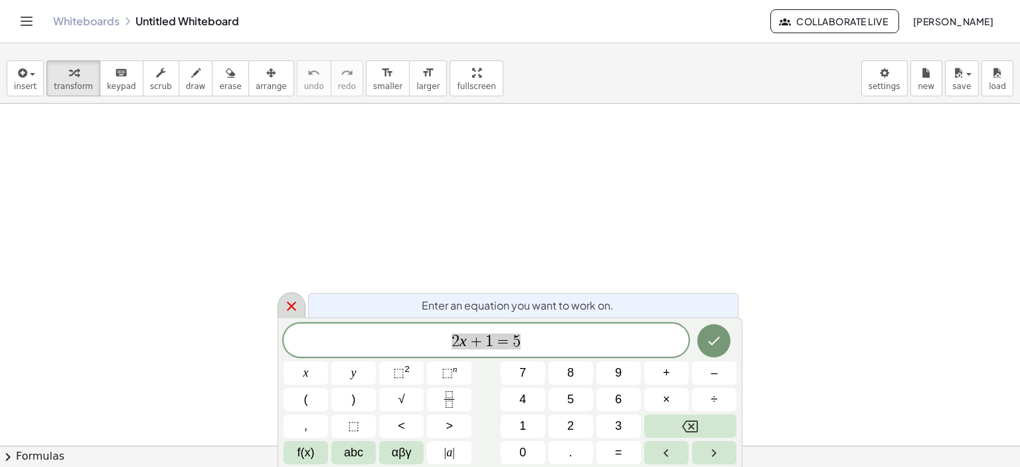
click at [287, 304] on icon at bounding box center [292, 306] width 16 height 16
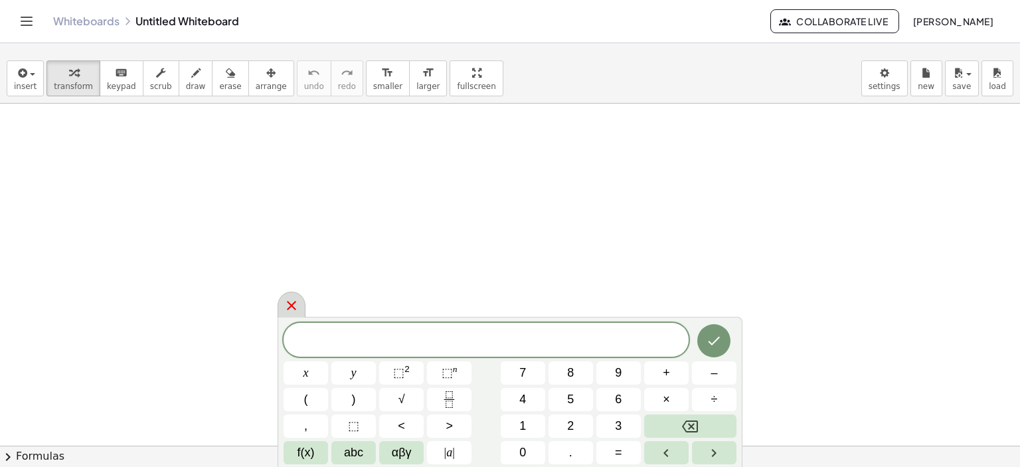
click at [284, 303] on icon at bounding box center [292, 306] width 16 height 16
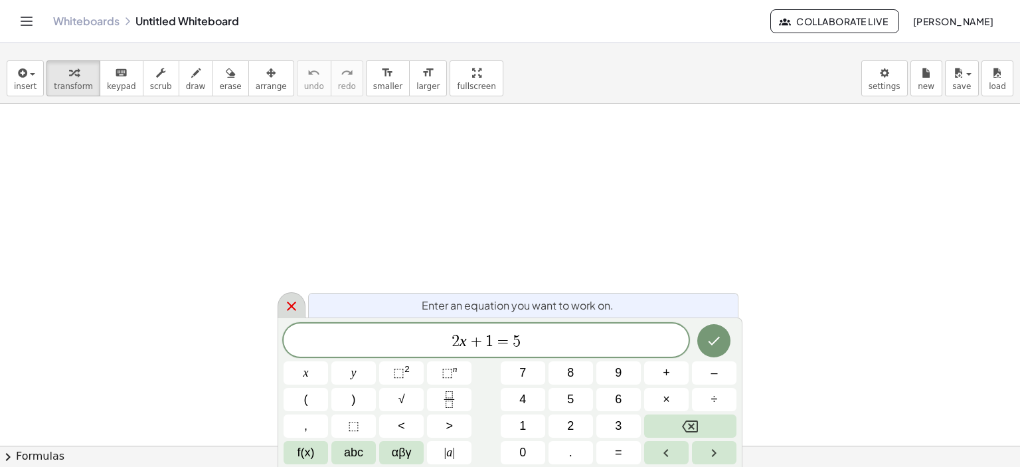
click at [290, 307] on icon at bounding box center [292, 306] width 16 height 16
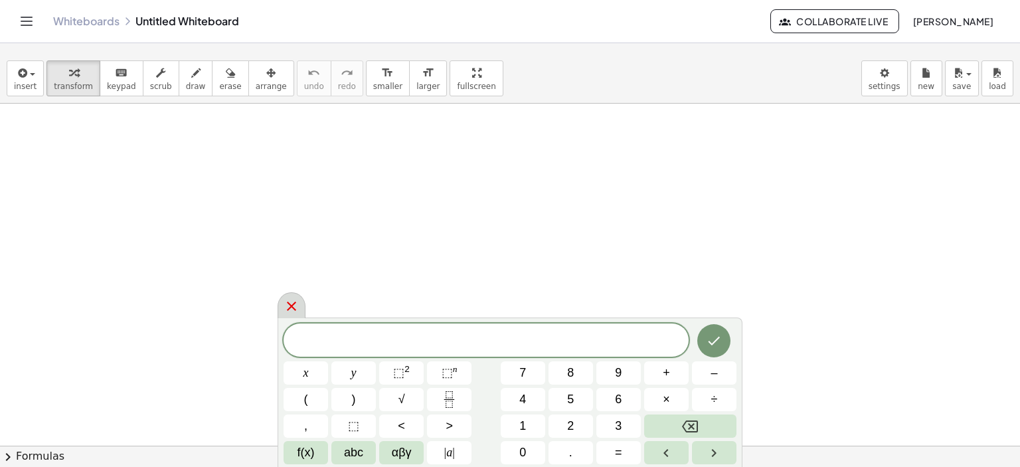
click at [300, 300] on div at bounding box center [292, 305] width 28 height 26
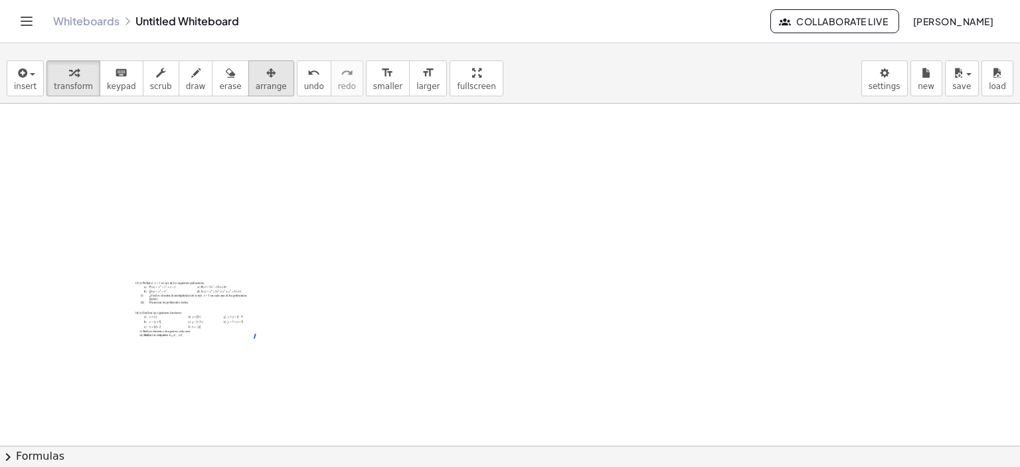
click at [256, 78] on div "button" at bounding box center [271, 72] width 31 height 16
drag, startPoint x: 255, startPoint y: 343, endPoint x: 264, endPoint y: 333, distance: 14.1
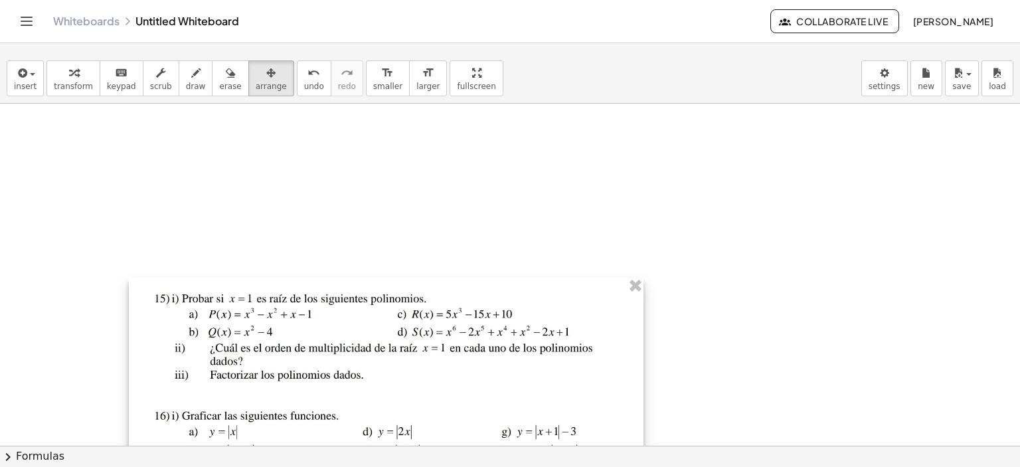
drag, startPoint x: 250, startPoint y: 341, endPoint x: 632, endPoint y: 431, distance: 392.4
click at [632, 431] on div at bounding box center [386, 399] width 515 height 242
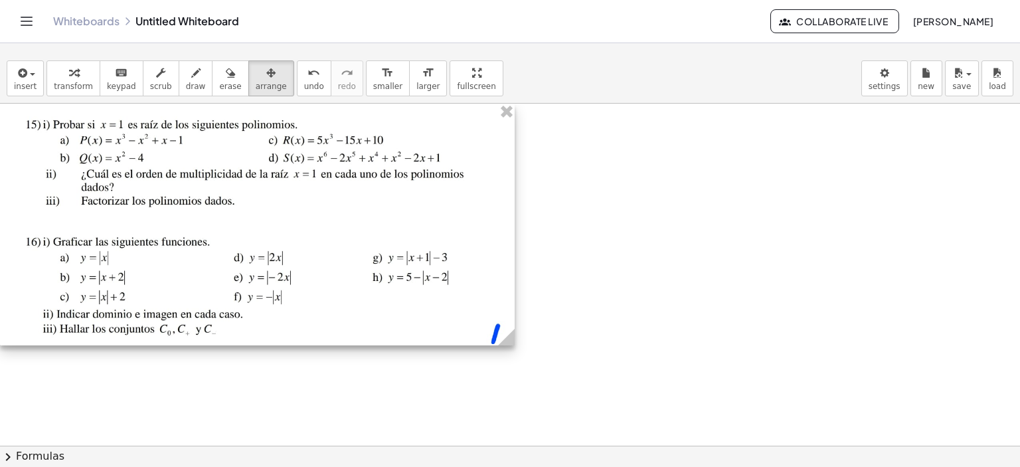
drag, startPoint x: 442, startPoint y: 381, endPoint x: 304, endPoint y: 205, distance: 223.8
click at [304, 205] on div at bounding box center [257, 225] width 515 height 242
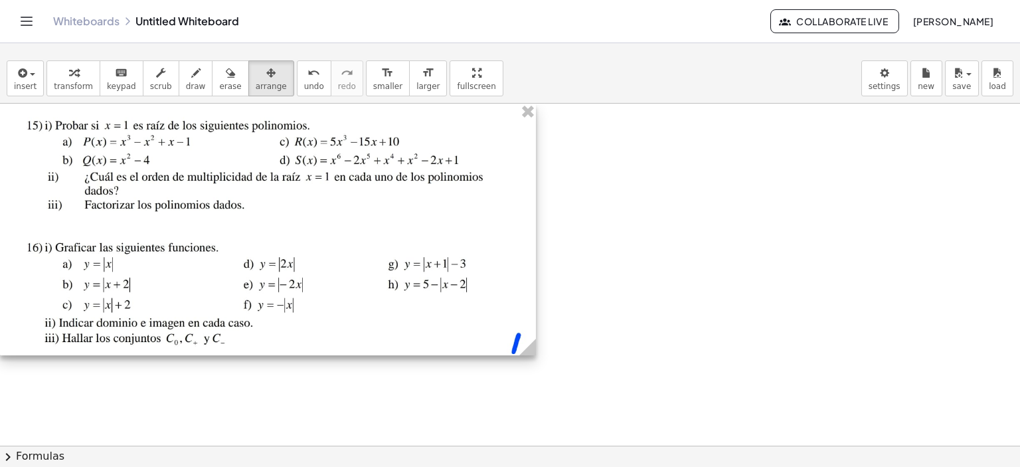
drag, startPoint x: 508, startPoint y: 340, endPoint x: 529, endPoint y: 358, distance: 27.8
click at [529, 358] on g at bounding box center [530, 349] width 23 height 23
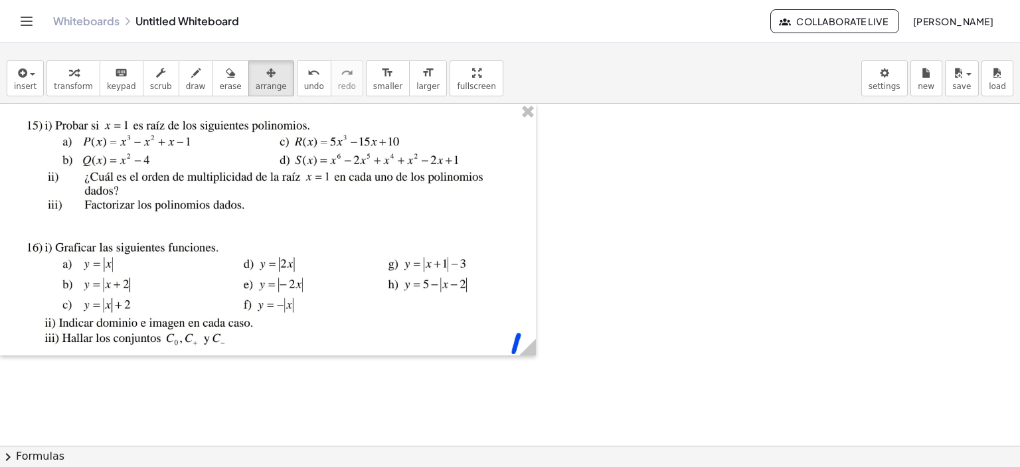
click at [41, 87] on div "insert select one: Math Expression Function Text Youtube Video Graphing Geometr…" at bounding box center [510, 79] width 1020 height 50
click at [37, 87] on button "insert" at bounding box center [25, 78] width 37 height 36
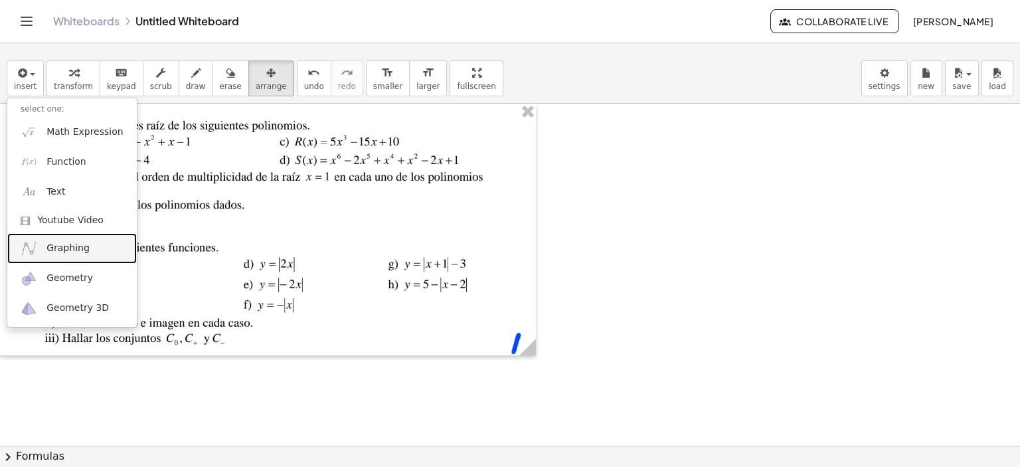
click at [64, 244] on span "Graphing" at bounding box center [68, 248] width 43 height 13
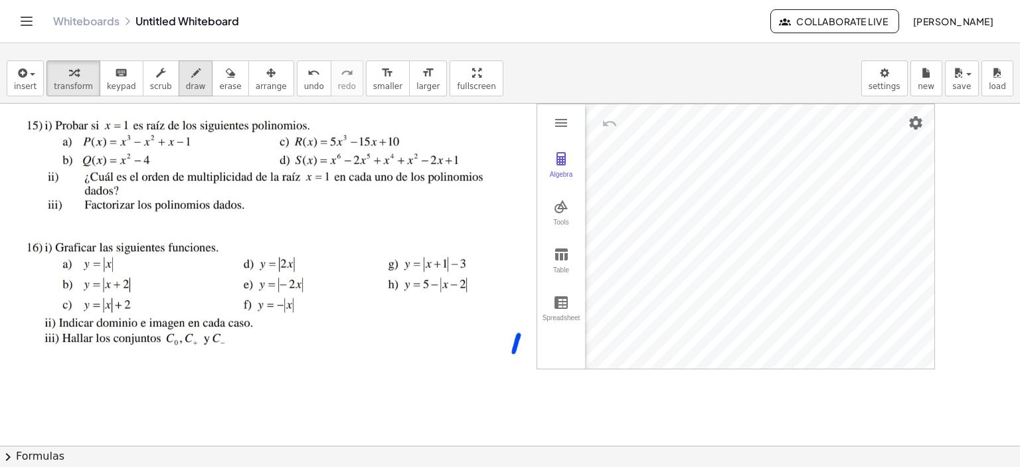
click at [161, 79] on button "scrub" at bounding box center [161, 78] width 37 height 36
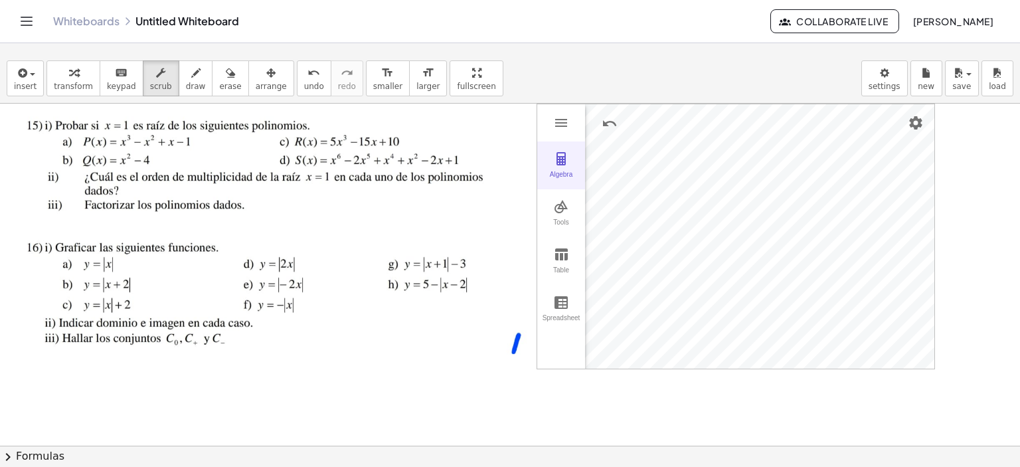
click at [572, 165] on button "Algebra" at bounding box center [561, 166] width 48 height 48
drag, startPoint x: 660, startPoint y: 131, endPoint x: 726, endPoint y: 132, distance: 66.4
click at [256, 87] on span "arrange" at bounding box center [271, 86] width 31 height 9
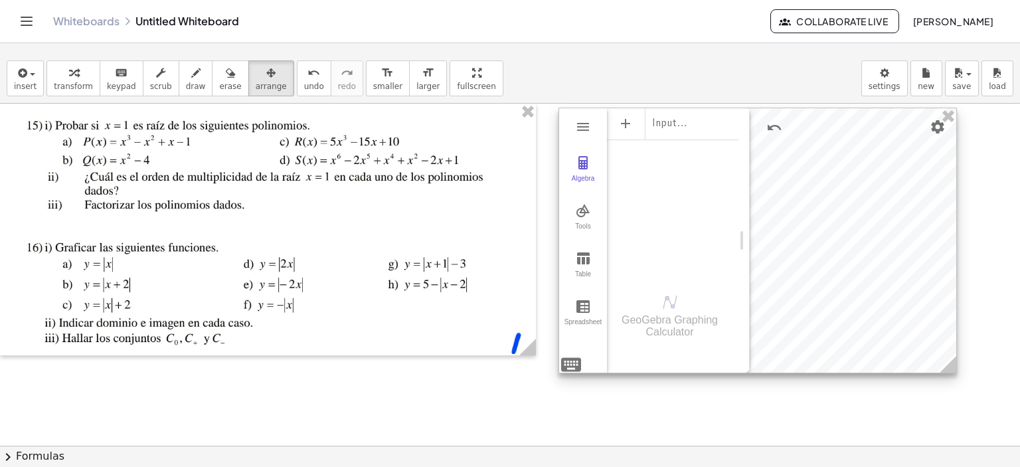
drag, startPoint x: 934, startPoint y: 168, endPoint x: 956, endPoint y: 172, distance: 22.3
click at [956, 172] on div at bounding box center [757, 240] width 397 height 264
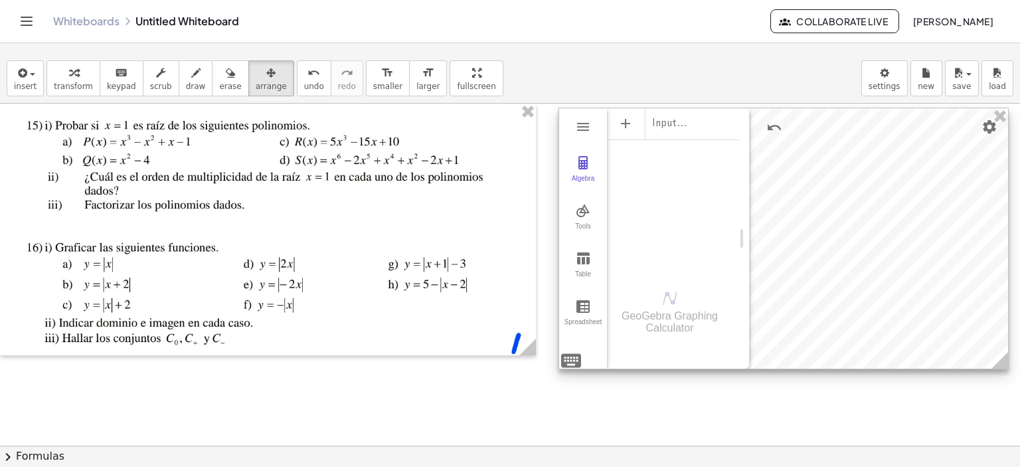
drag, startPoint x: 951, startPoint y: 365, endPoint x: 961, endPoint y: 335, distance: 32.1
click at [1004, 361] on icon at bounding box center [1000, 360] width 17 height 17
click at [1010, 364] on div "Algebra Tools Table Spreadsheet Input… GeoGebra Graphing Calculator Basic Tools…" at bounding box center [510, 275] width 1020 height 342
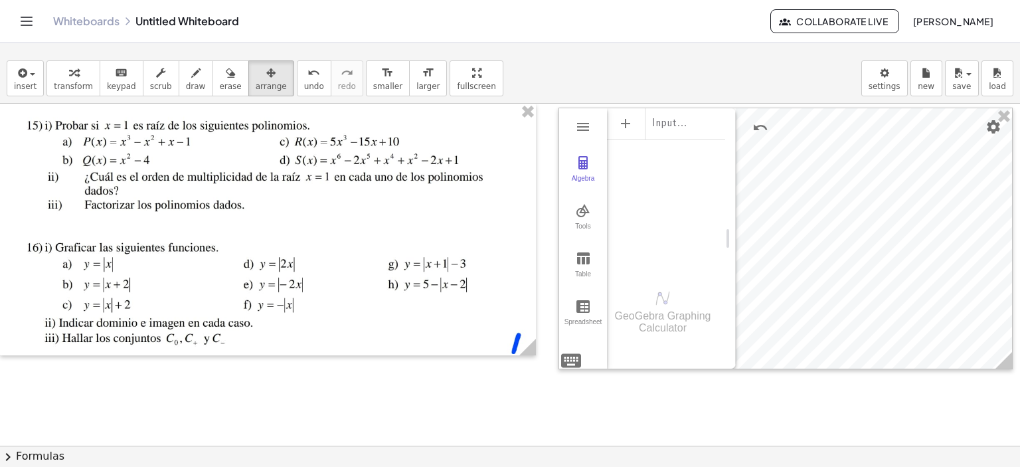
drag, startPoint x: 746, startPoint y: 133, endPoint x: 732, endPoint y: 140, distance: 15.5
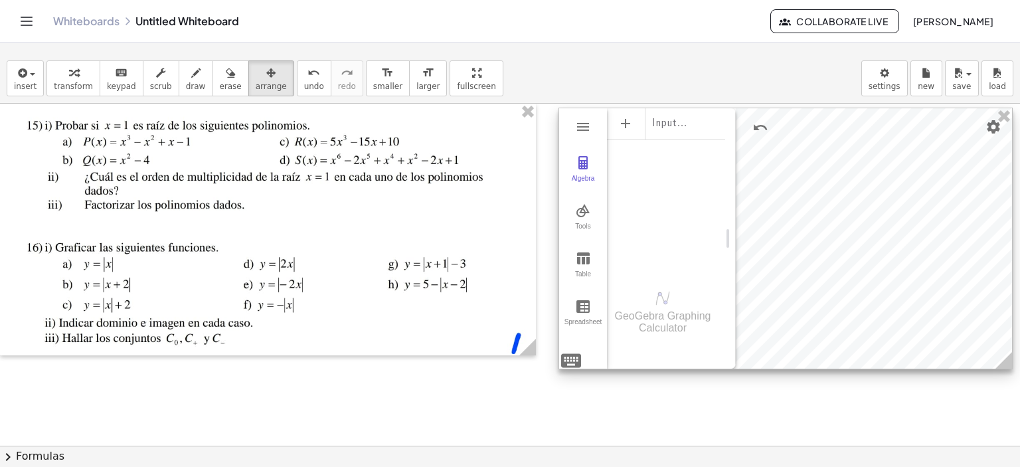
drag, startPoint x: 776, startPoint y: 130, endPoint x: 740, endPoint y: 151, distance: 42.0
click at [740, 151] on div "Algebra Tools Table Spreadsheet Input… GeoGebra Graphing Calculator Basic Tools…" at bounding box center [786, 239] width 454 height 262
drag, startPoint x: 708, startPoint y: 170, endPoint x: 665, endPoint y: 183, distance: 44.4
click at [665, 183] on div "Input…" at bounding box center [666, 189] width 118 height 164
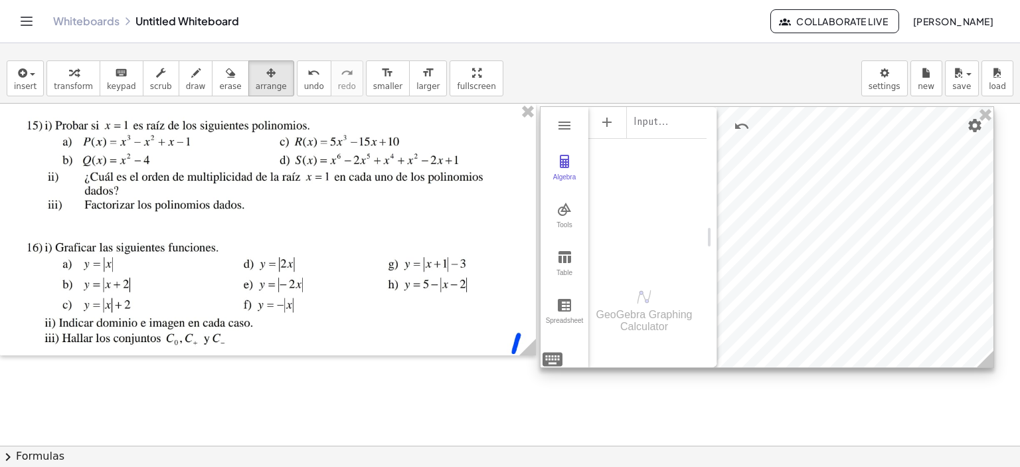
drag, startPoint x: 795, startPoint y: 149, endPoint x: 776, endPoint y: 147, distance: 18.6
click at [776, 147] on div at bounding box center [767, 237] width 453 height 260
drag, startPoint x: 991, startPoint y: 359, endPoint x: 1007, endPoint y: 358, distance: 16.0
click at [1007, 358] on icon at bounding box center [1001, 358] width 17 height 17
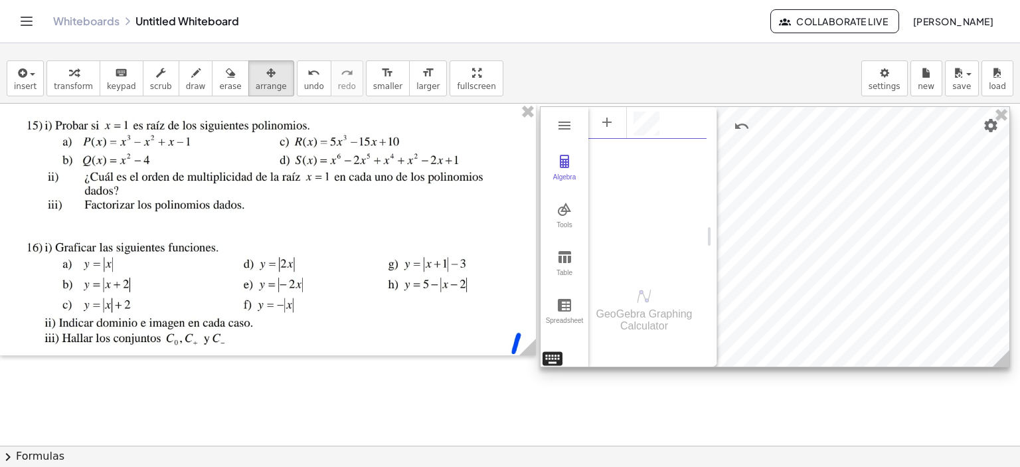
click at [547, 348] on div "Algebra Tools Table Spreadsheet GeoGebra Graphing Calculator Basic Tools Move P…" at bounding box center [775, 236] width 470 height 261
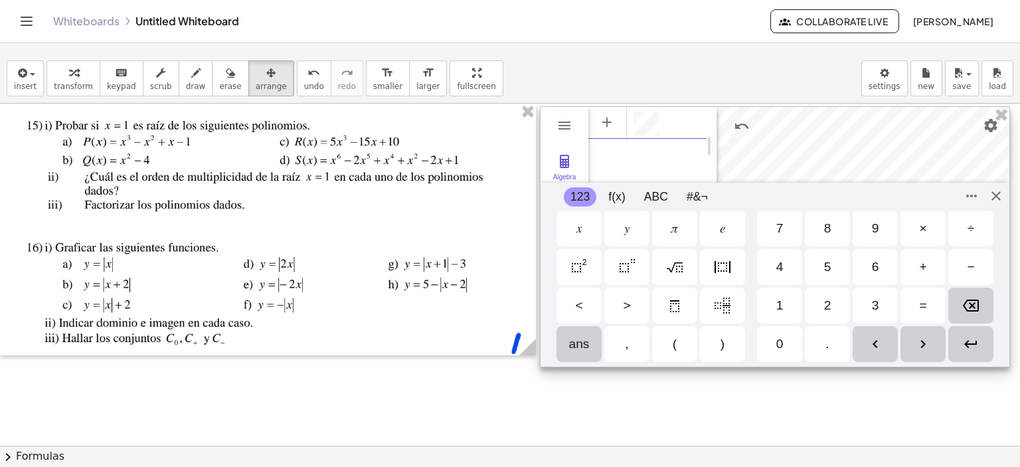
click at [719, 270] on img "Absolute Value" at bounding box center [723, 267] width 16 height 16
click at [720, 273] on img "Absolute Value" at bounding box center [723, 267] width 16 height 16
click at [725, 269] on img "Absolute Value" at bounding box center [723, 267] width 16 height 16
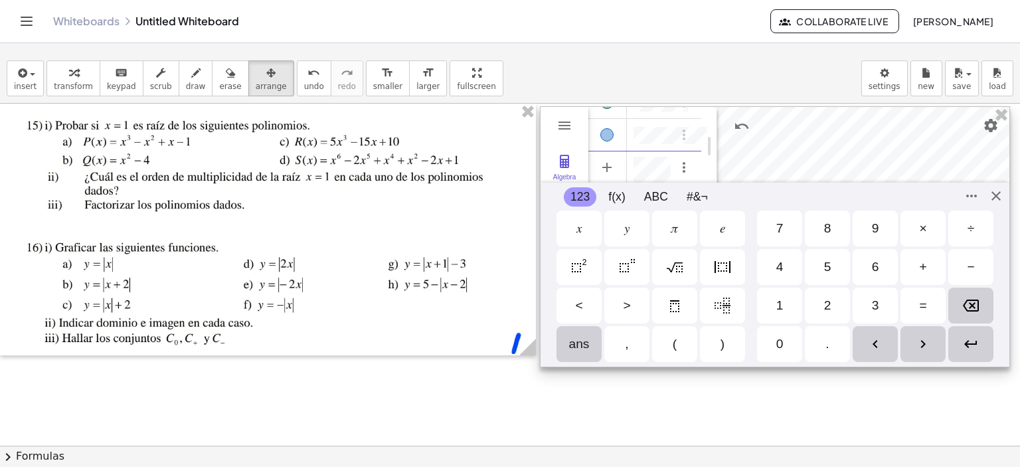
click at [909, 270] on div "+" at bounding box center [923, 267] width 45 height 36
click at [831, 302] on div "2" at bounding box center [827, 306] width 45 height 36
click at [724, 271] on img "Absolute Value" at bounding box center [723, 267] width 16 height 16
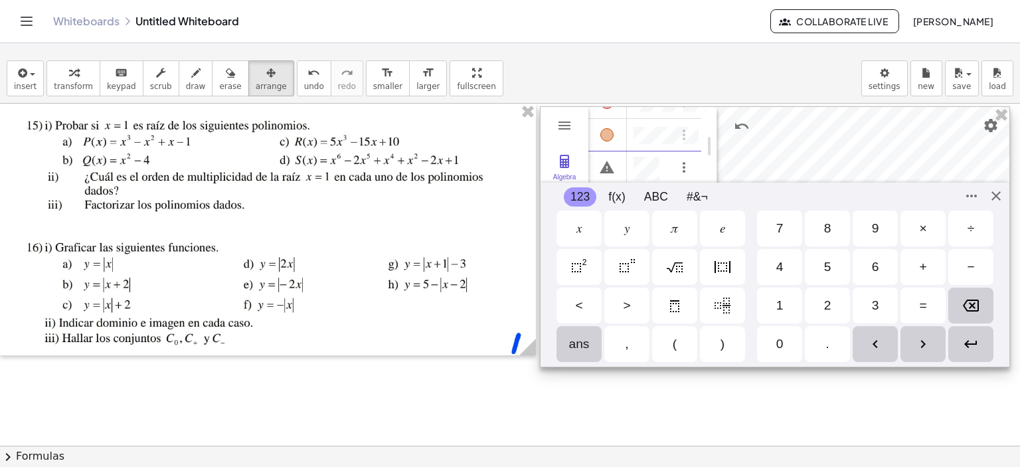
click at [727, 267] on img "Absolute Value" at bounding box center [723, 267] width 16 height 16
click at [962, 268] on div "−" at bounding box center [971, 267] width 45 height 36
click at [719, 263] on img "Absolute Value" at bounding box center [723, 267] width 16 height 16
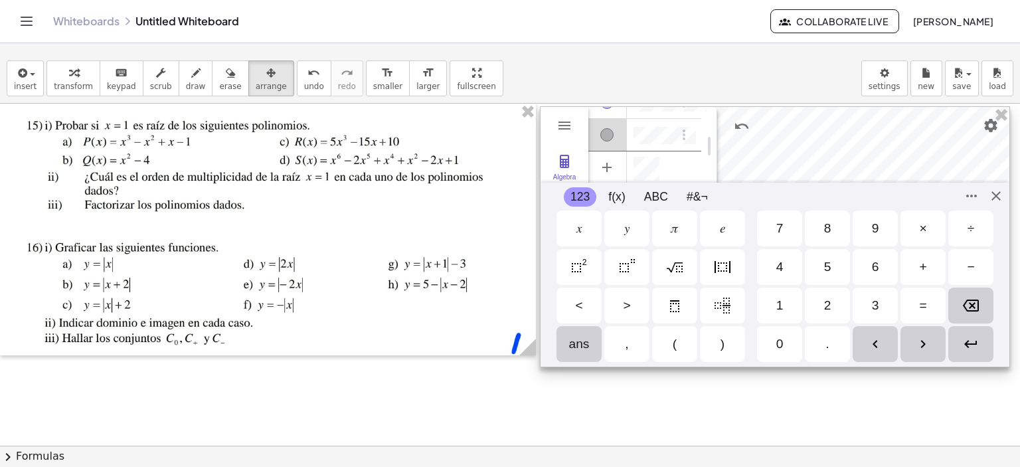
click at [729, 262] on img "Absolute Value" at bounding box center [723, 267] width 16 height 16
click at [721, 264] on img "Absolute Value" at bounding box center [723, 267] width 16 height 16
click at [995, 196] on div "Algebra Tools Table Spreadsheet GeoGebra Graphing Calculator Basic Tools Move P…" at bounding box center [775, 236] width 470 height 261
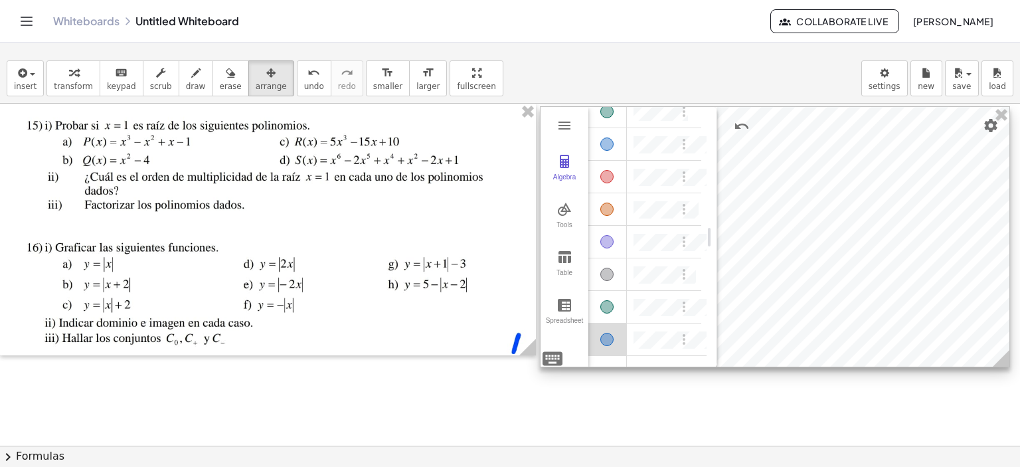
scroll to position [12, 0]
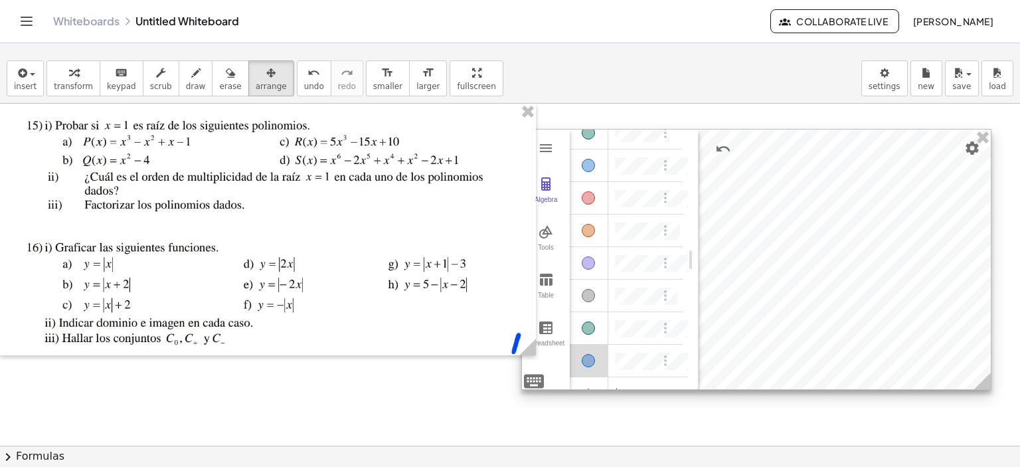
drag, startPoint x: 829, startPoint y: 161, endPoint x: 810, endPoint y: 184, distance: 29.3
click at [810, 184] on div at bounding box center [756, 260] width 469 height 260
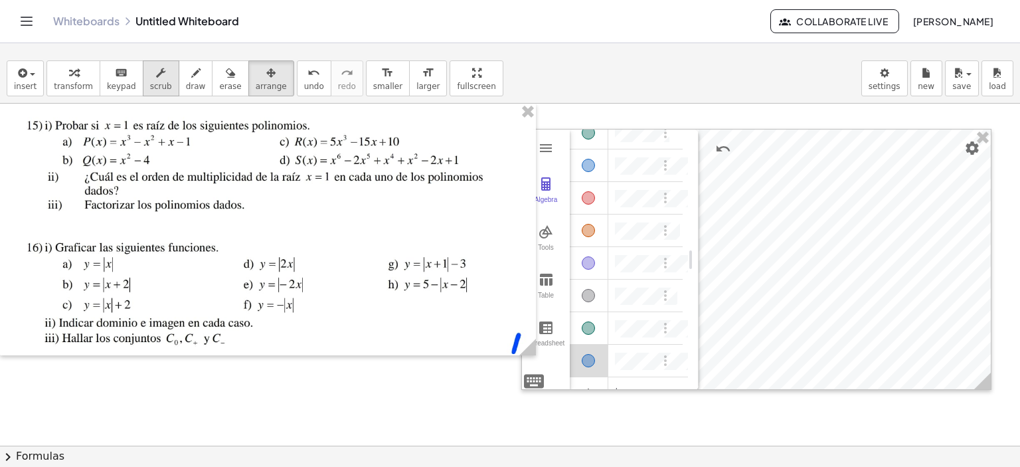
click at [150, 84] on span "scrub" at bounding box center [161, 86] width 22 height 9
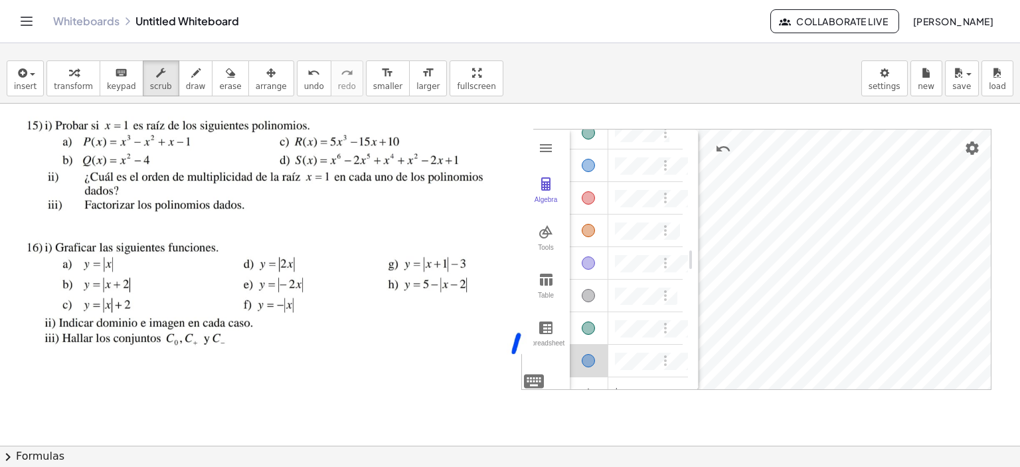
click at [686, 323] on div "Algebra Tools Table Spreadsheet Input… GeoGebra Graphing Calculator Basic Tools…" at bounding box center [756, 260] width 469 height 261
click at [587, 359] on div "Algebra" at bounding box center [588, 360] width 13 height 13
click at [587, 324] on div "Algebra" at bounding box center [588, 328] width 13 height 13
click at [587, 290] on div "Algebra" at bounding box center [588, 295] width 13 height 13
click at [587, 262] on div "Algebra" at bounding box center [588, 262] width 13 height 13
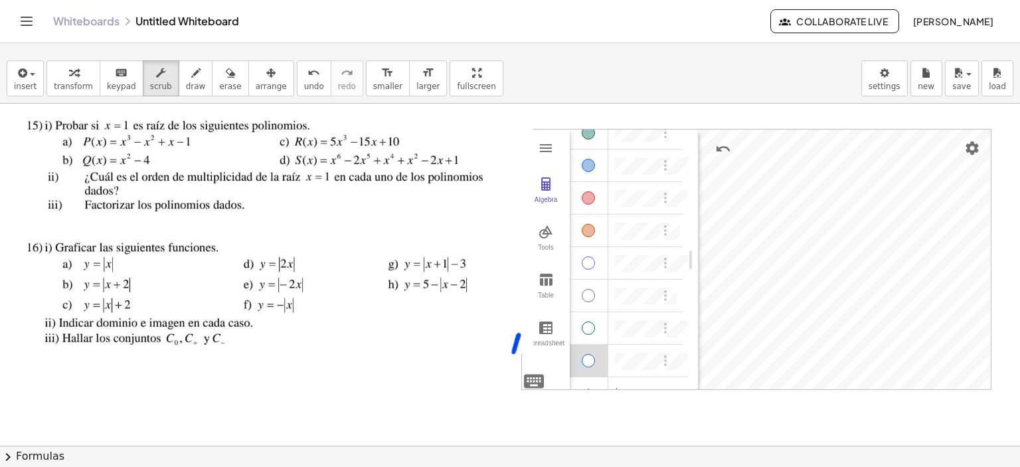
click at [589, 231] on div "Algebra" at bounding box center [588, 230] width 13 height 13
click at [590, 195] on div "Algebra" at bounding box center [588, 197] width 13 height 13
click at [588, 165] on div "Algebra" at bounding box center [588, 165] width 13 height 13
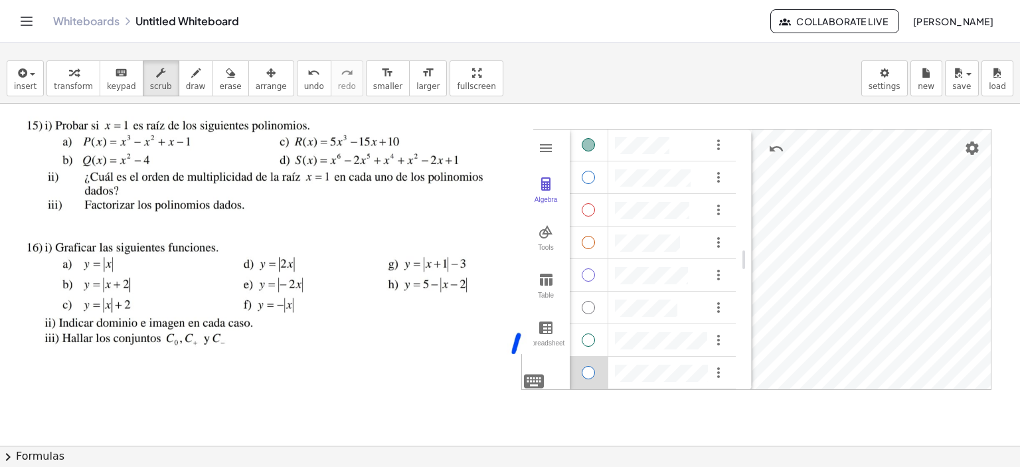
drag, startPoint x: 696, startPoint y: 199, endPoint x: 749, endPoint y: 202, distance: 53.2
click at [256, 90] on span "arrange" at bounding box center [271, 86] width 31 height 9
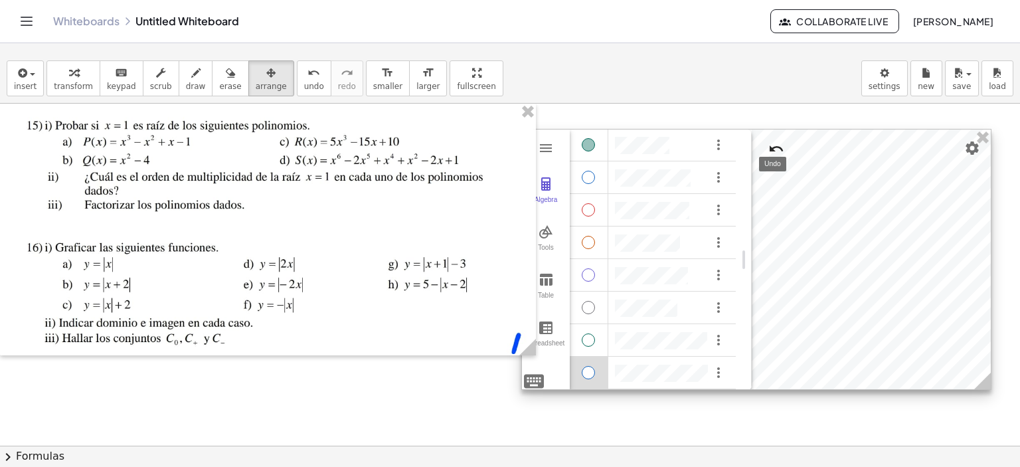
drag, startPoint x: 783, startPoint y: 147, endPoint x: 771, endPoint y: 150, distance: 13.1
click at [771, 150] on img "Undo" at bounding box center [777, 149] width 16 height 16
drag, startPoint x: 802, startPoint y: 148, endPoint x: 784, endPoint y: 154, distance: 19.5
click at [784, 154] on div "Graphing Calculator" at bounding box center [789, 149] width 72 height 32
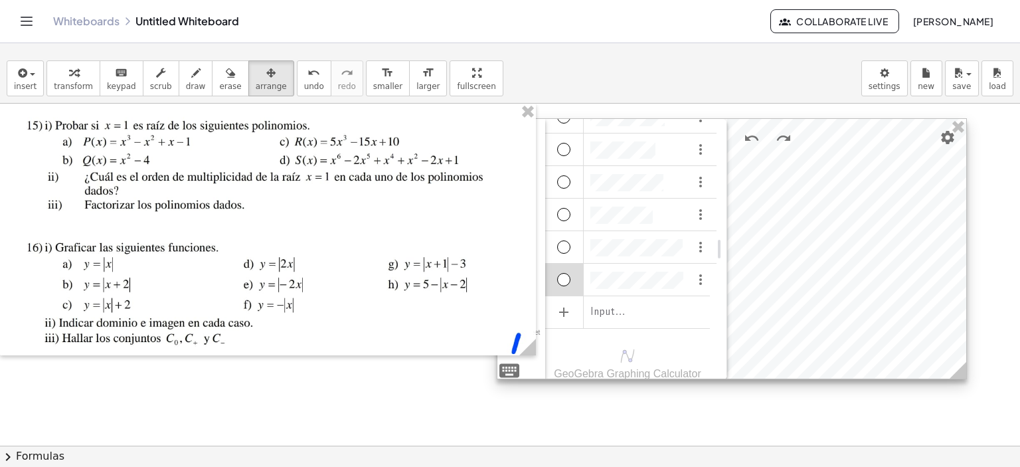
drag, startPoint x: 842, startPoint y: 167, endPoint x: 817, endPoint y: 154, distance: 28.2
click at [817, 154] on div at bounding box center [732, 249] width 469 height 260
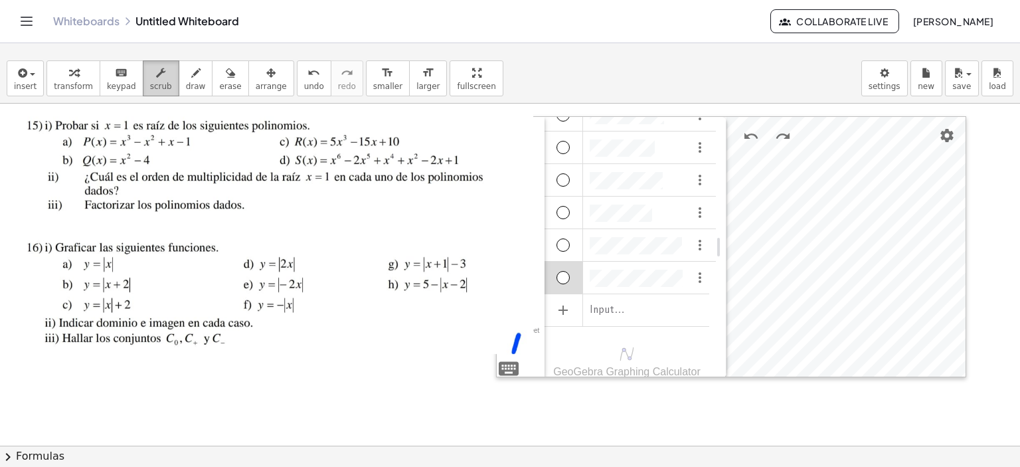
click at [143, 82] on button "scrub" at bounding box center [161, 78] width 37 height 36
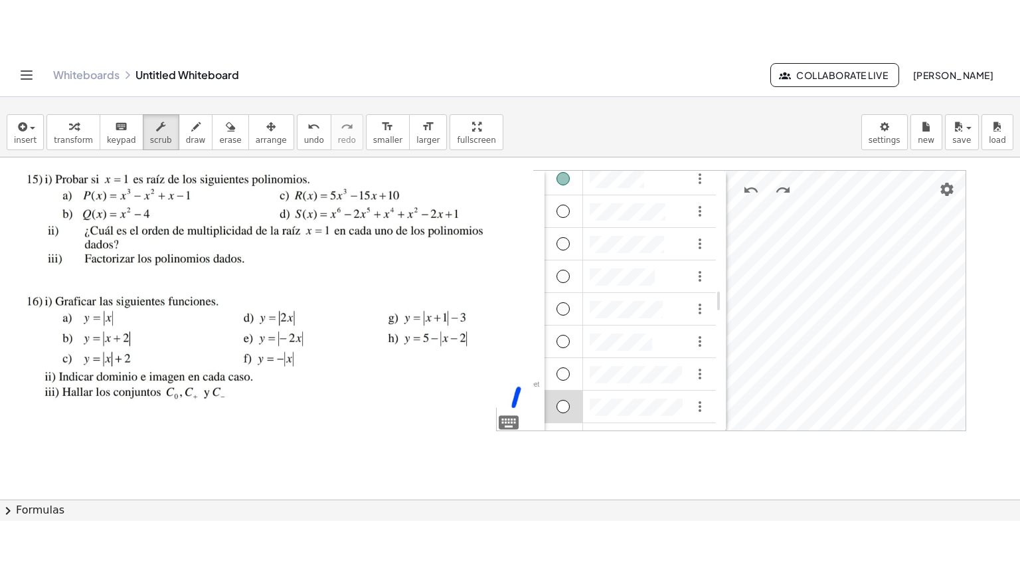
scroll to position [0, 0]
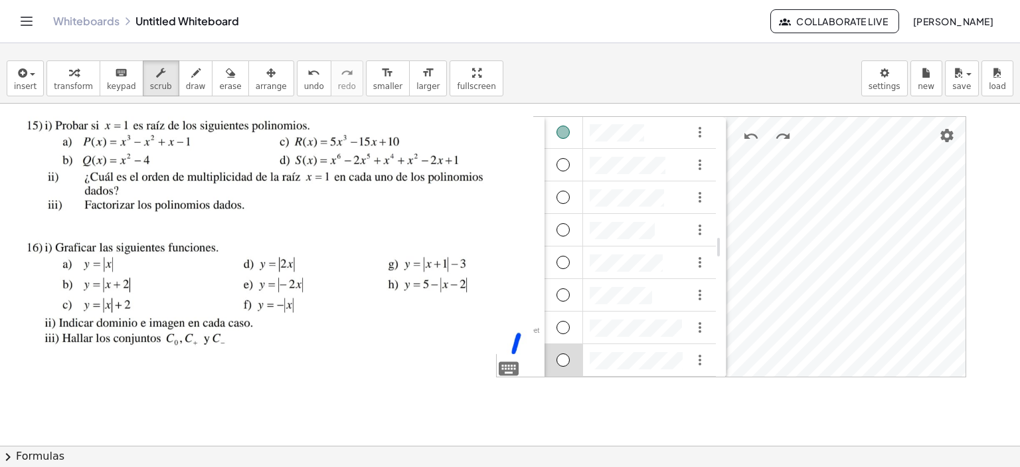
click at [146, 142] on div at bounding box center [268, 230] width 536 height 252
click at [186, 86] on span "draw" at bounding box center [196, 86] width 20 height 9
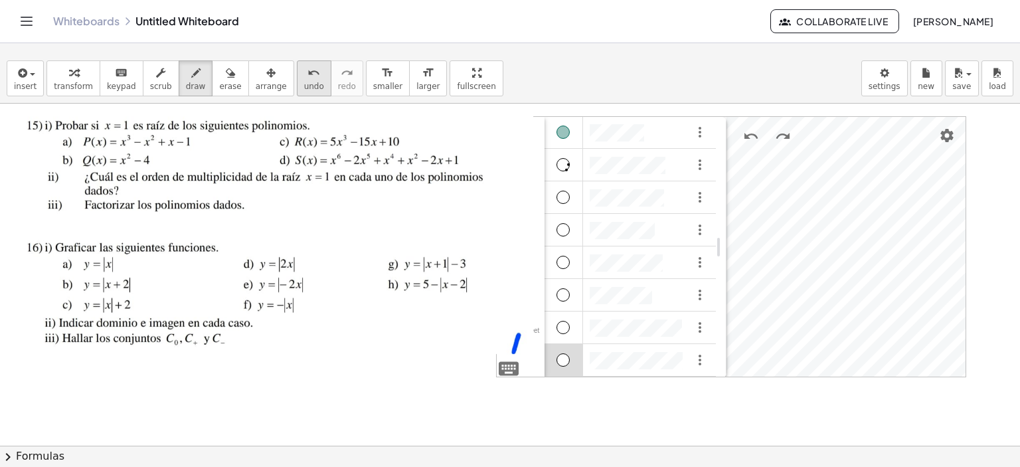
click at [304, 82] on span "undo" at bounding box center [314, 86] width 20 height 9
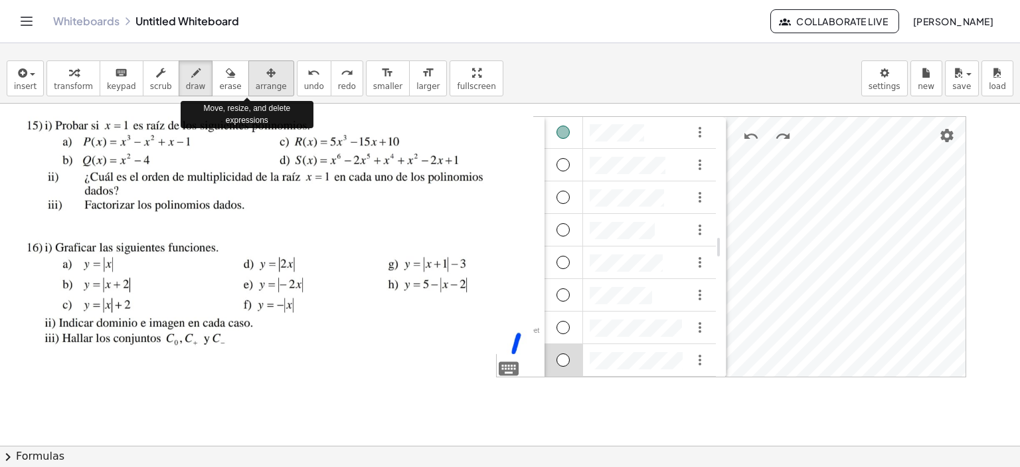
click at [258, 84] on span "arrange" at bounding box center [271, 86] width 31 height 9
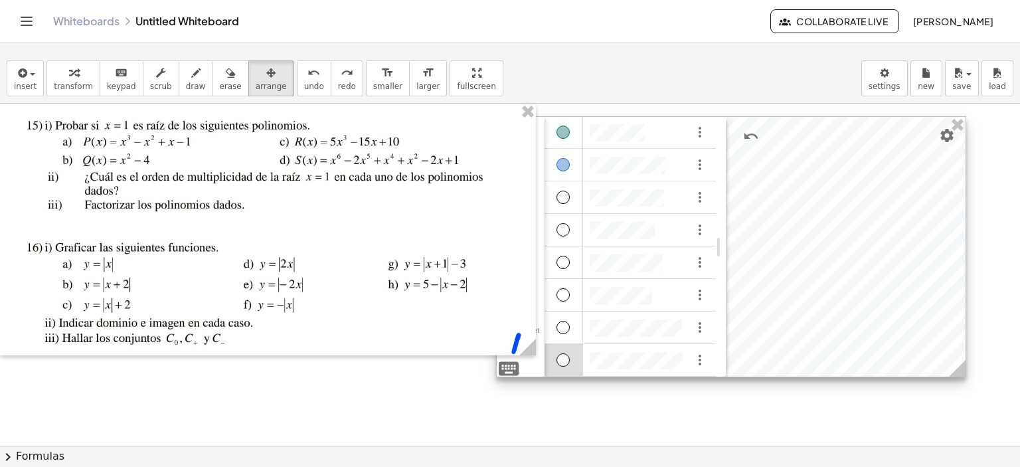
click at [566, 166] on div "Algebra" at bounding box center [563, 164] width 13 height 13
click at [560, 130] on div "Algebra" at bounding box center [563, 132] width 13 height 13
click at [779, 239] on div at bounding box center [731, 247] width 469 height 260
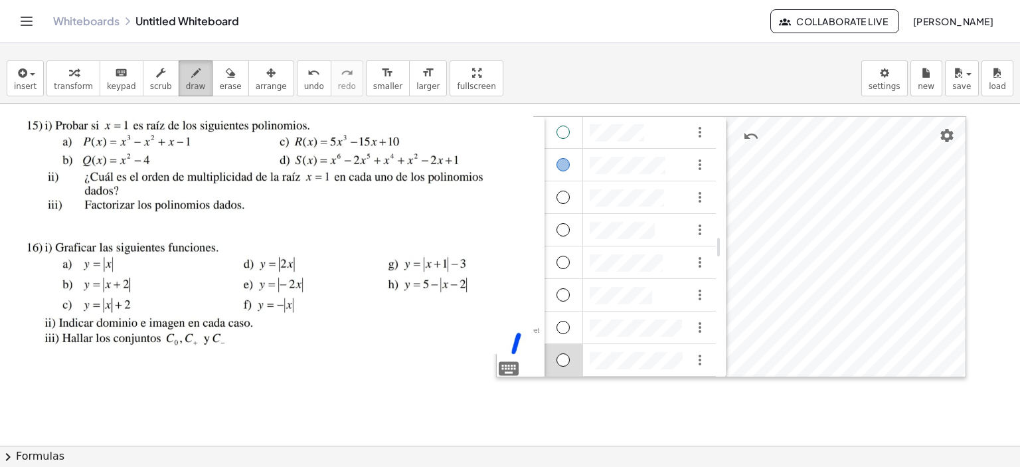
click at [186, 82] on span "draw" at bounding box center [196, 86] width 20 height 9
click at [441, 159] on div "insert select one: Math Expression Function Text Youtube Video Graphing Geometr…" at bounding box center [510, 260] width 1020 height 413
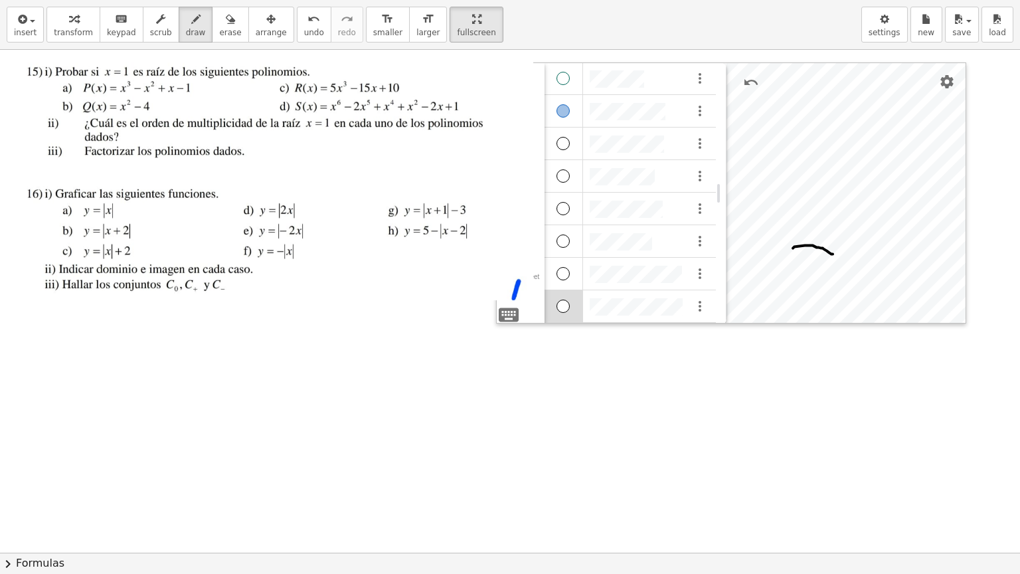
drag, startPoint x: 793, startPoint y: 248, endPoint x: 833, endPoint y: 254, distance: 40.3
click at [833, 254] on div at bounding box center [510, 553] width 1020 height 1006
click at [304, 29] on span "undo" at bounding box center [314, 32] width 20 height 9
click at [266, 24] on icon "button" at bounding box center [270, 19] width 9 height 16
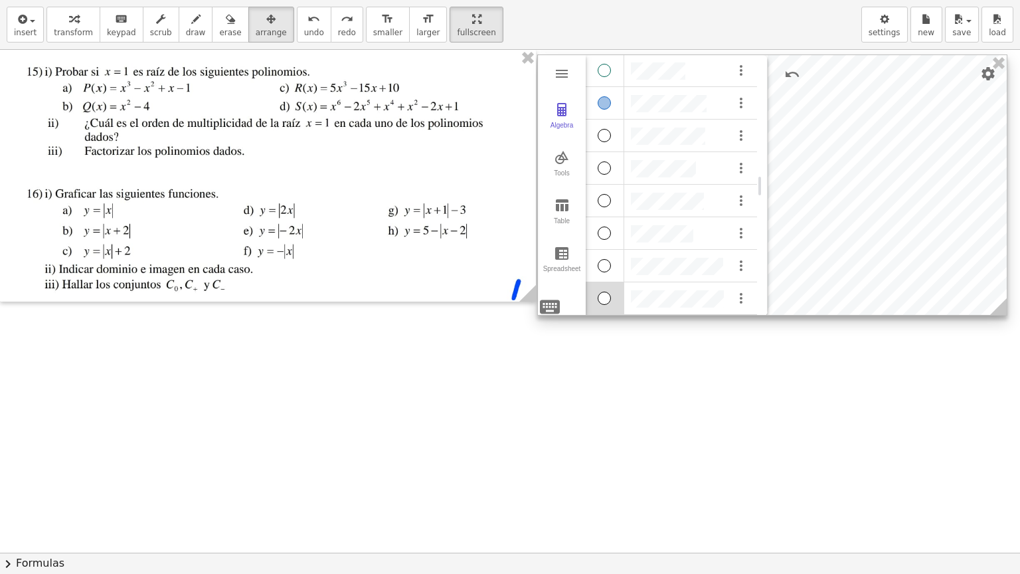
drag, startPoint x: 822, startPoint y: 221, endPoint x: 863, endPoint y: 213, distance: 42.0
click at [863, 213] on div at bounding box center [772, 185] width 469 height 260
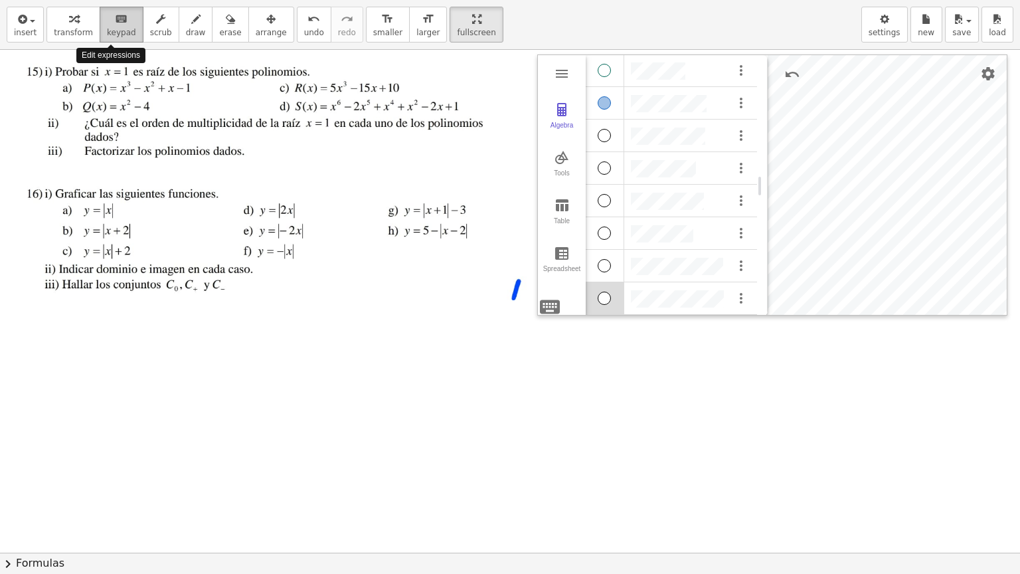
click at [112, 29] on span "keypad" at bounding box center [121, 32] width 29 height 9
click at [616, 143] on div "Algebra" at bounding box center [605, 136] width 39 height 32
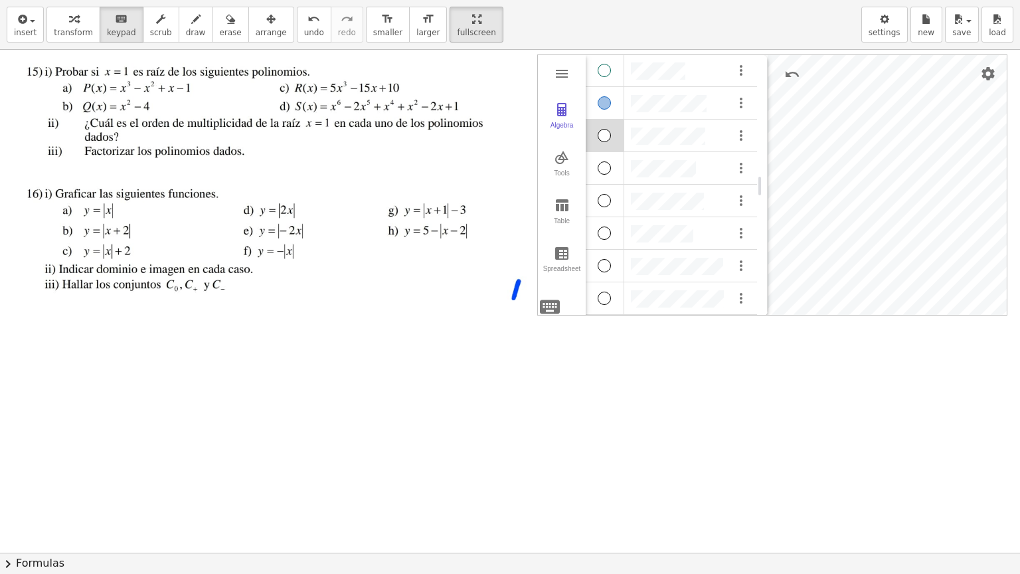
click at [608, 141] on div "Algebra" at bounding box center [605, 136] width 39 height 32
click at [606, 138] on div "Show / Hide Object" at bounding box center [604, 135] width 13 height 13
click at [606, 106] on div "Show / Hide Object" at bounding box center [604, 102] width 13 height 13
click at [603, 172] on div "Show / Hide Object" at bounding box center [604, 167] width 13 height 13
click at [607, 137] on div "Show / Hide Object" at bounding box center [604, 135] width 13 height 13
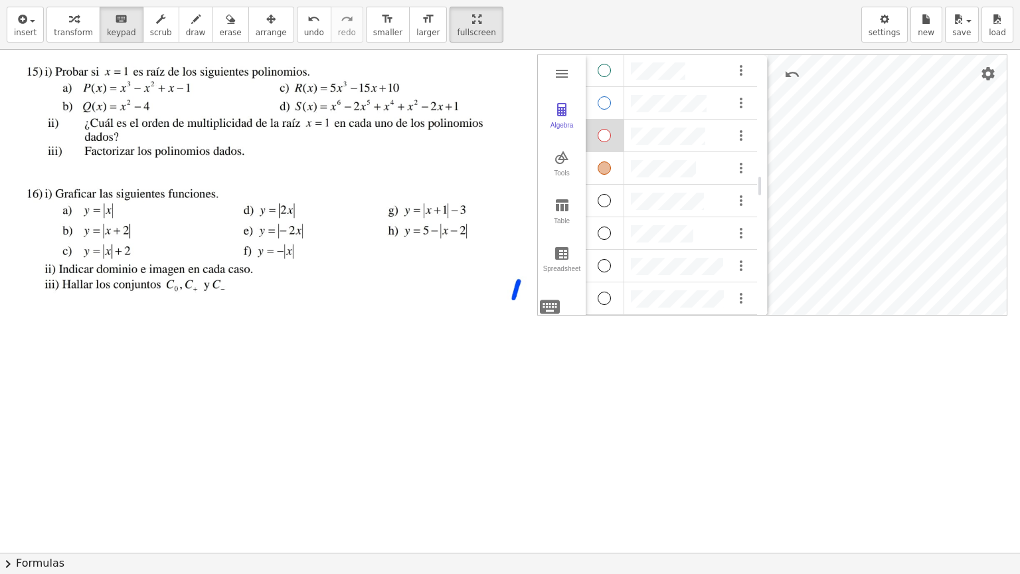
click at [602, 170] on div "Show / Hide Object" at bounding box center [604, 167] width 13 height 13
click at [603, 199] on div "Show / Hide Object" at bounding box center [604, 200] width 13 height 13
click at [607, 202] on div "Show / Hide Object" at bounding box center [604, 200] width 13 height 13
click at [609, 231] on div "Show / Hide Object" at bounding box center [604, 233] width 13 height 13
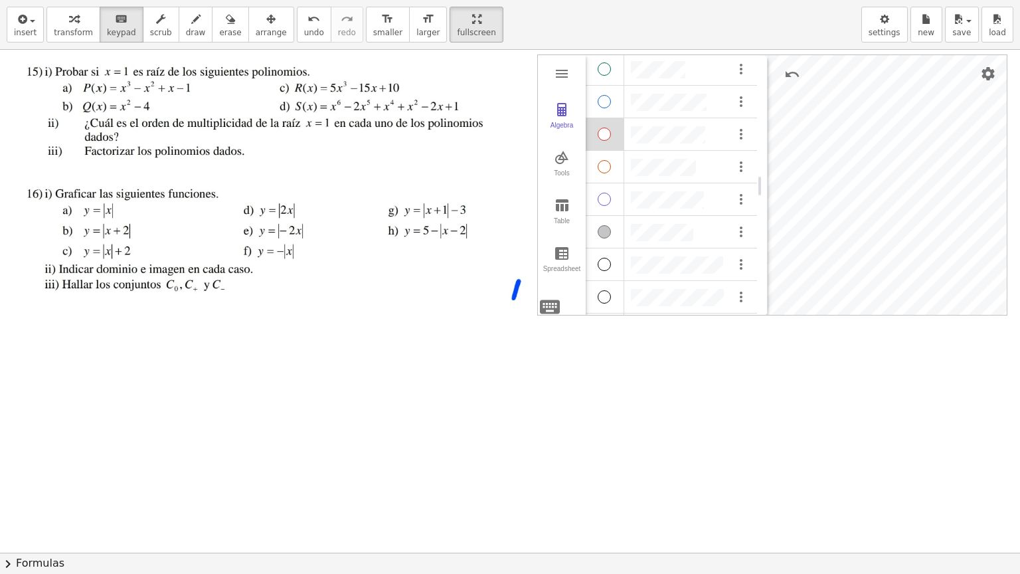
click at [603, 263] on div "Show / Hide Object" at bounding box center [604, 264] width 13 height 13
click at [605, 236] on div "Show / Hide Object" at bounding box center [604, 231] width 13 height 13
click at [609, 234] on div "Algebra" at bounding box center [605, 229] width 39 height 32
click at [605, 225] on div "Show / Hide Object" at bounding box center [604, 229] width 13 height 13
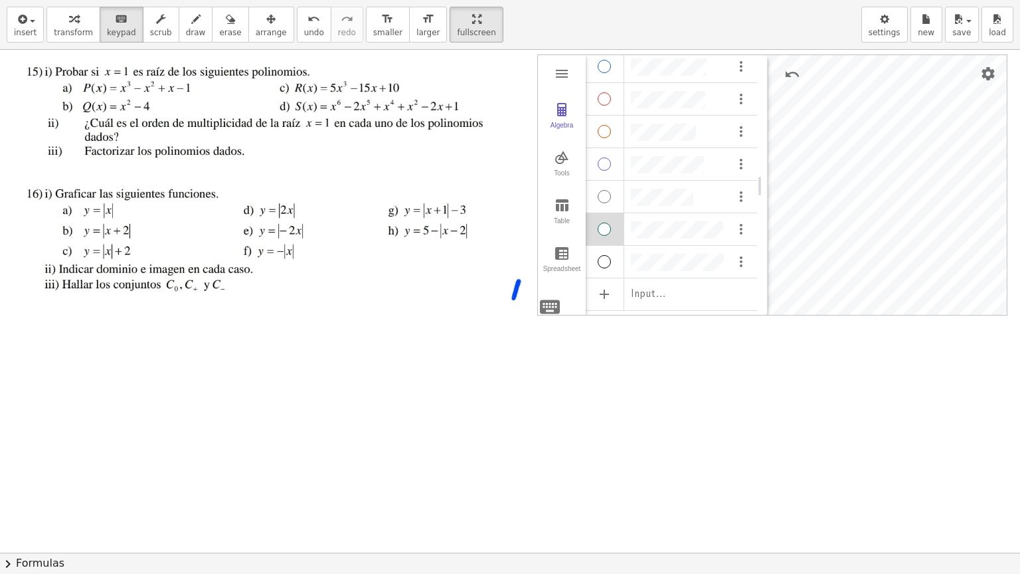
click at [609, 262] on div "Show / Hide Object" at bounding box center [604, 261] width 13 height 13
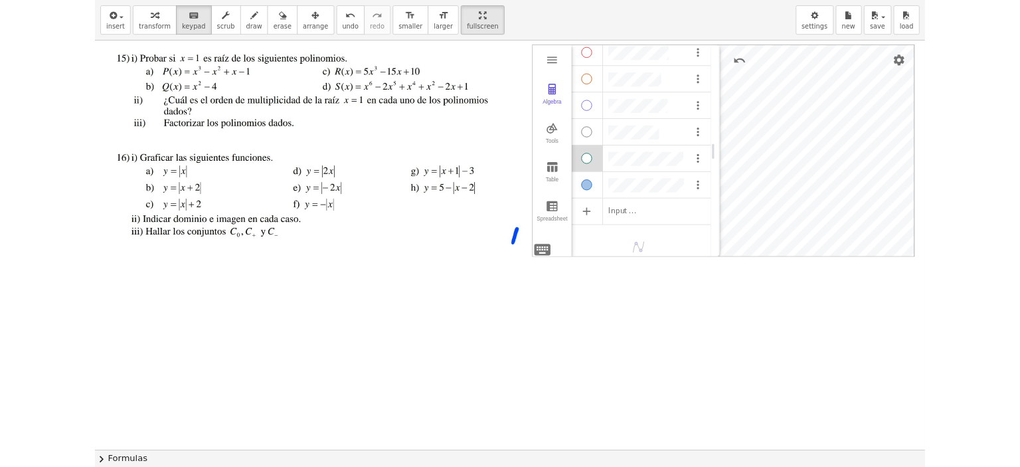
scroll to position [82, 0]
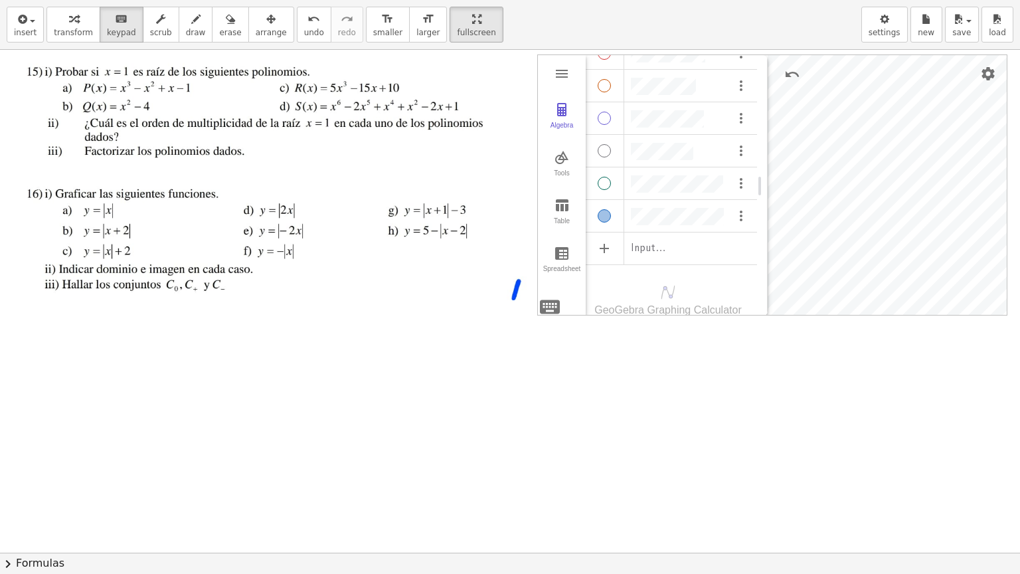
click at [420, 0] on html "Graspable Math Activities Whiteboards Classes Account v1.28.3 | Privacy policy …" at bounding box center [510, 287] width 1020 height 574
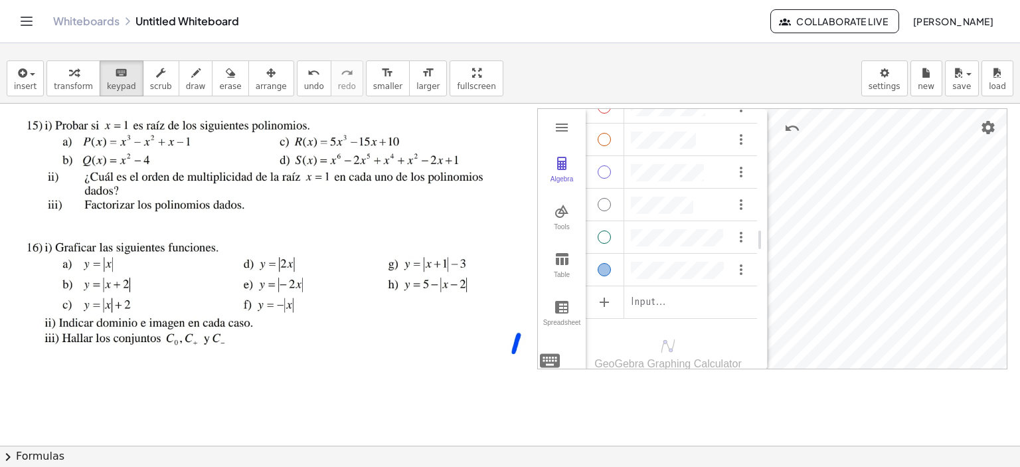
click at [262, 250] on div at bounding box center [268, 230] width 536 height 252
click at [605, 270] on div "Show / Hide Object" at bounding box center [604, 269] width 13 height 13
